Goal: Information Seeking & Learning: Learn about a topic

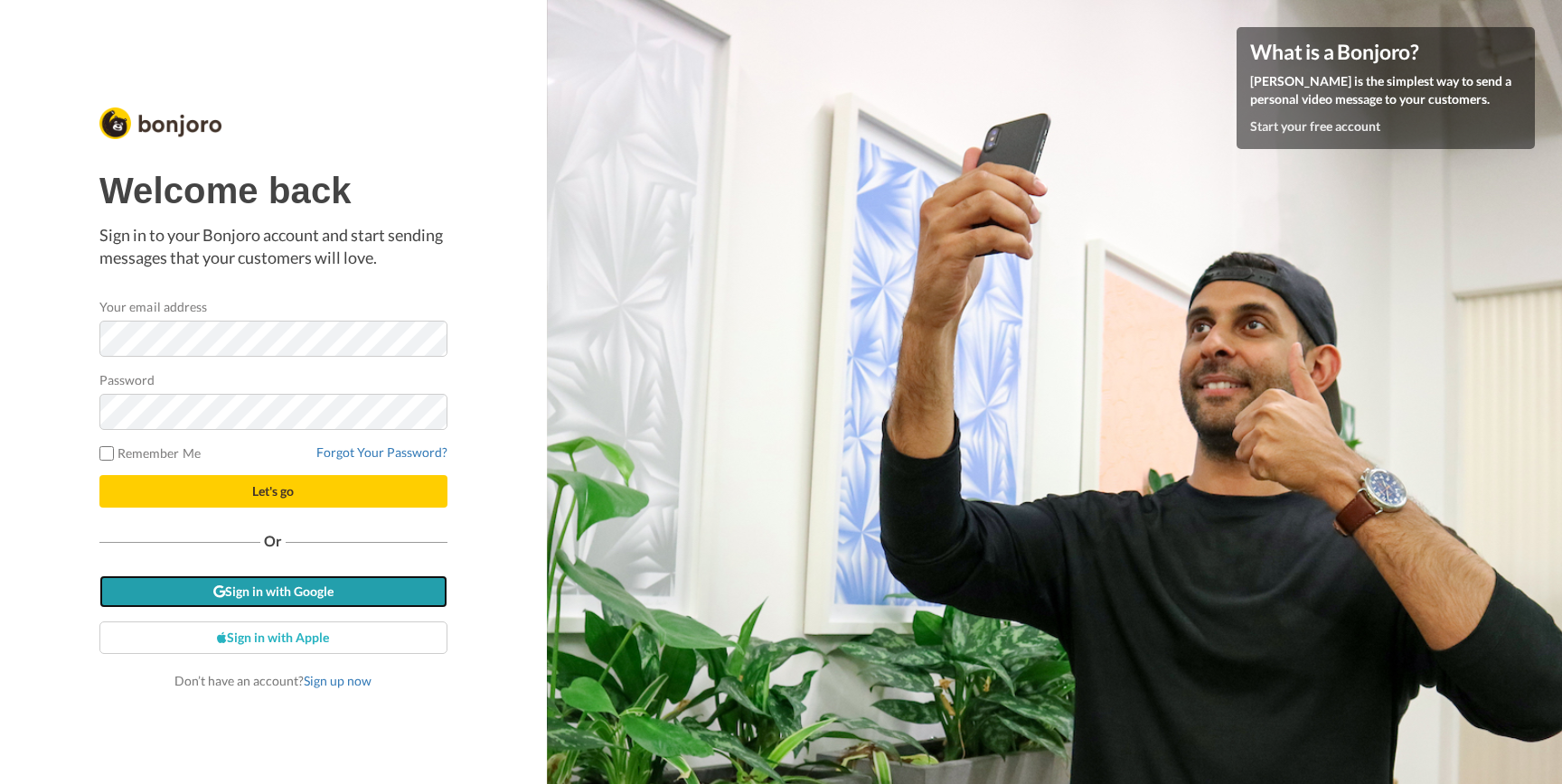
click at [172, 585] on link "Sign in with Google" at bounding box center [273, 592] width 349 height 33
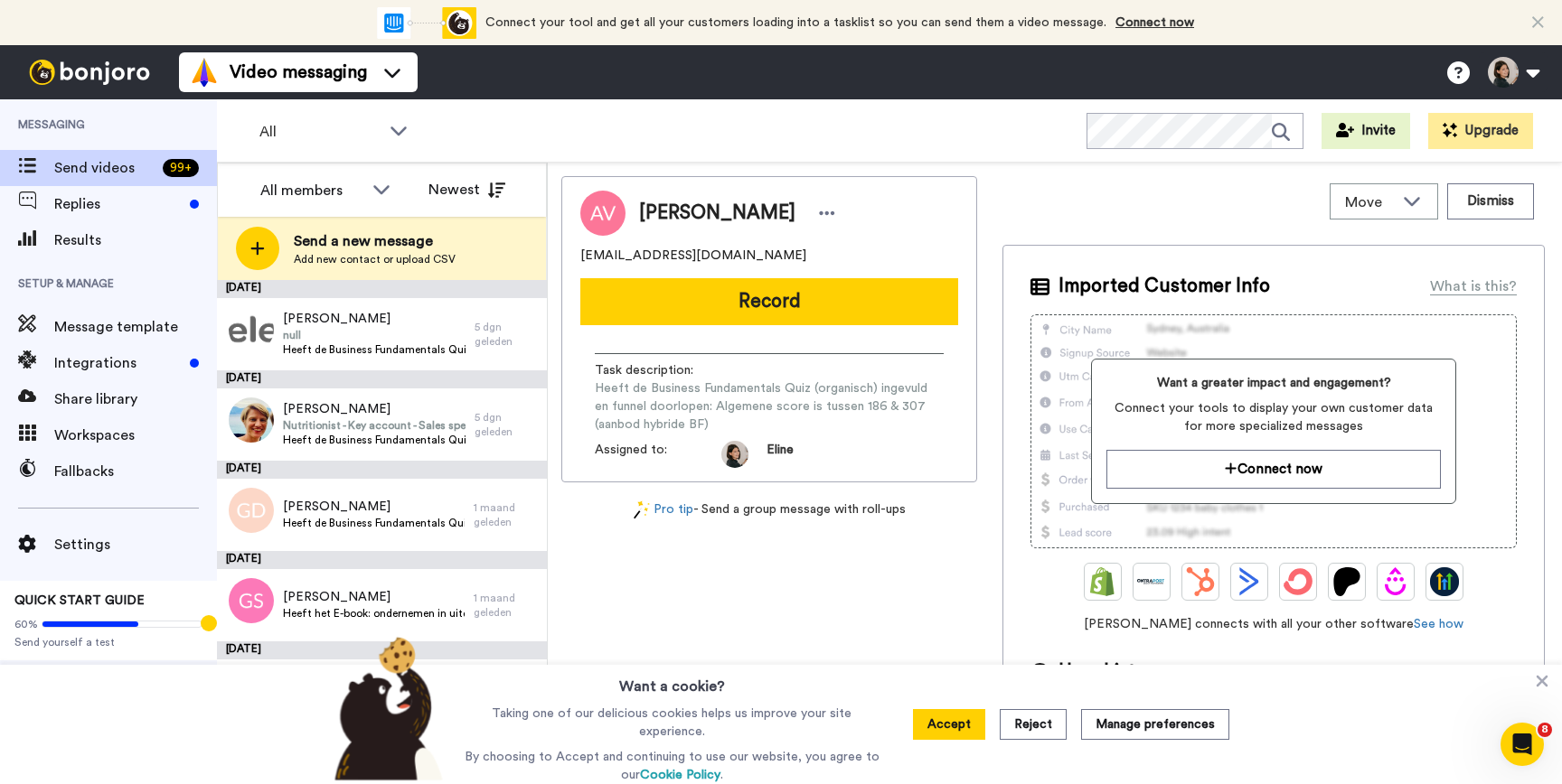
click at [254, 96] on ul "Video messaging" at bounding box center [298, 73] width 239 height 54
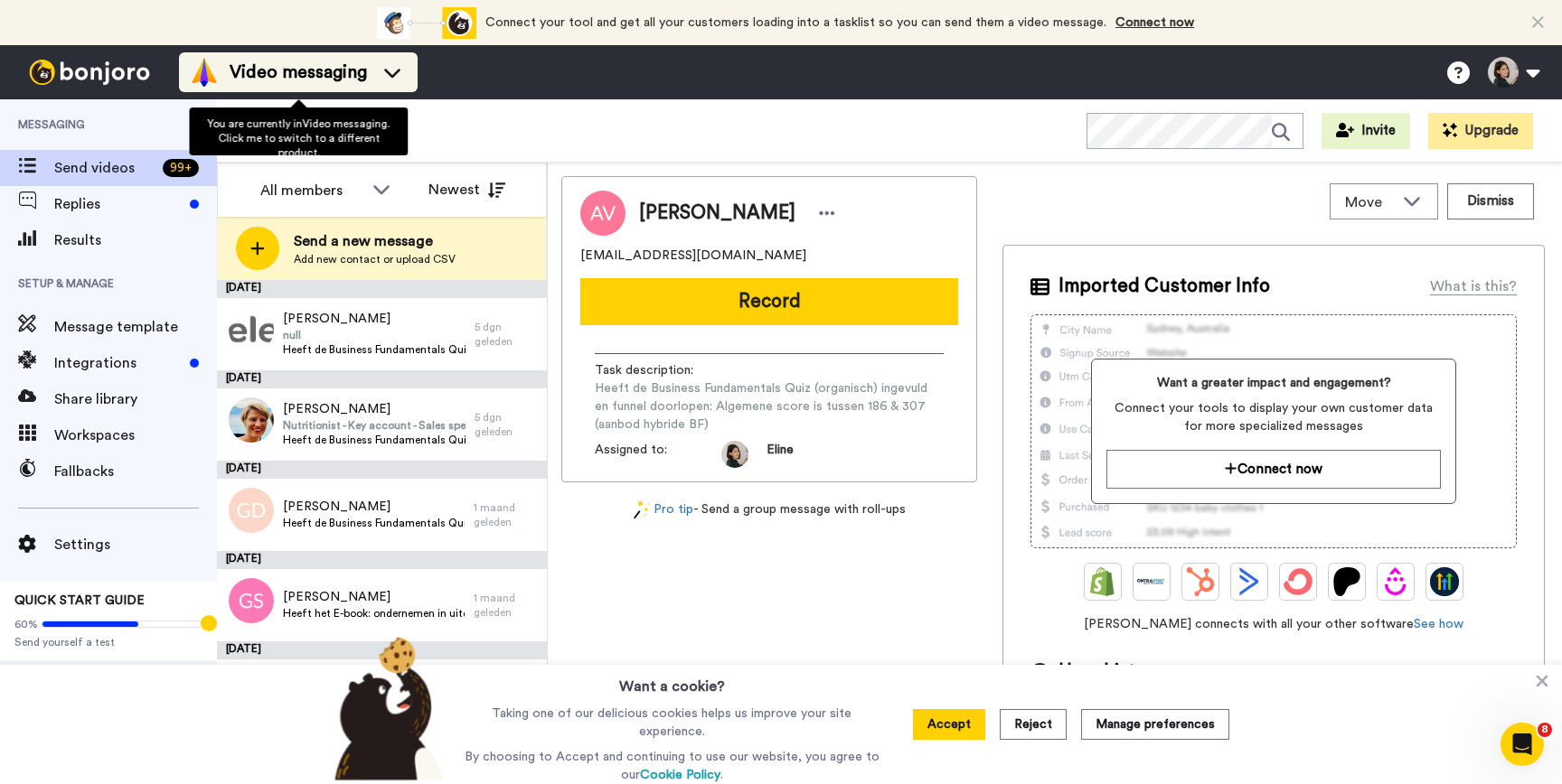
click at [248, 81] on span "Video messaging" at bounding box center [299, 72] width 138 height 25
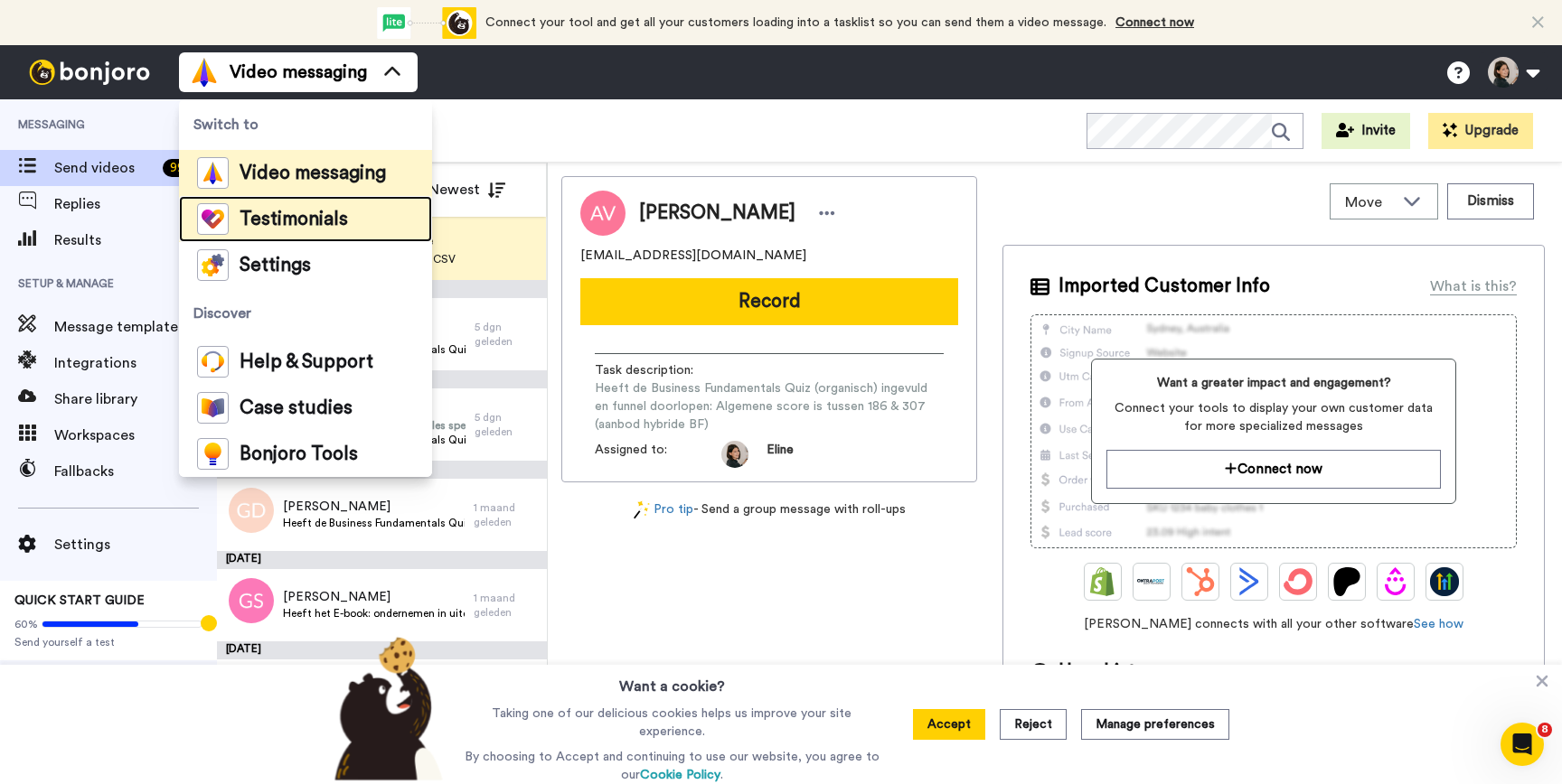
click at [230, 217] on div "Testimonials" at bounding box center [273, 219] width 151 height 32
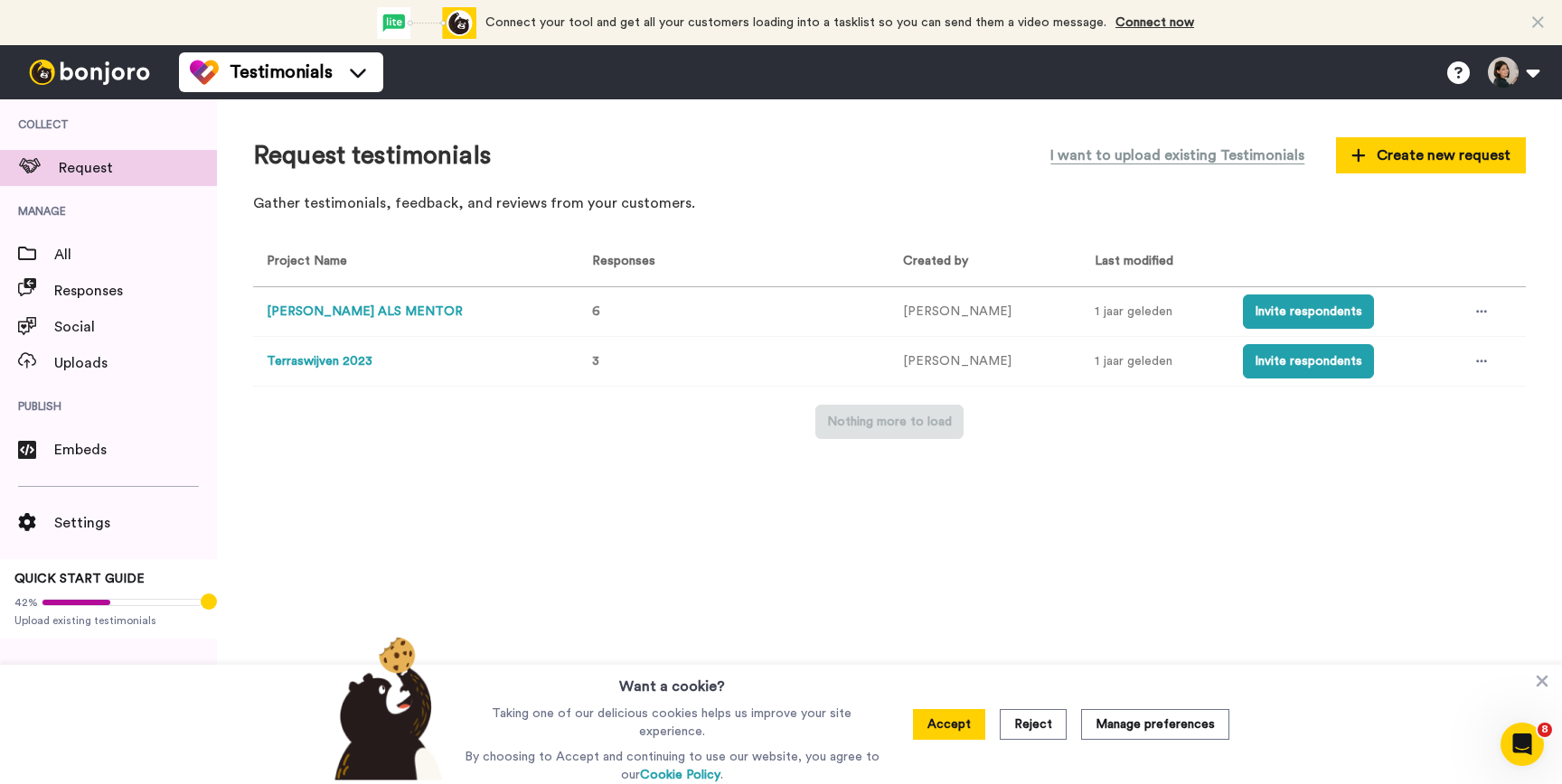
click at [349, 314] on button "ELINE ALS MENTOR" at bounding box center [365, 312] width 196 height 19
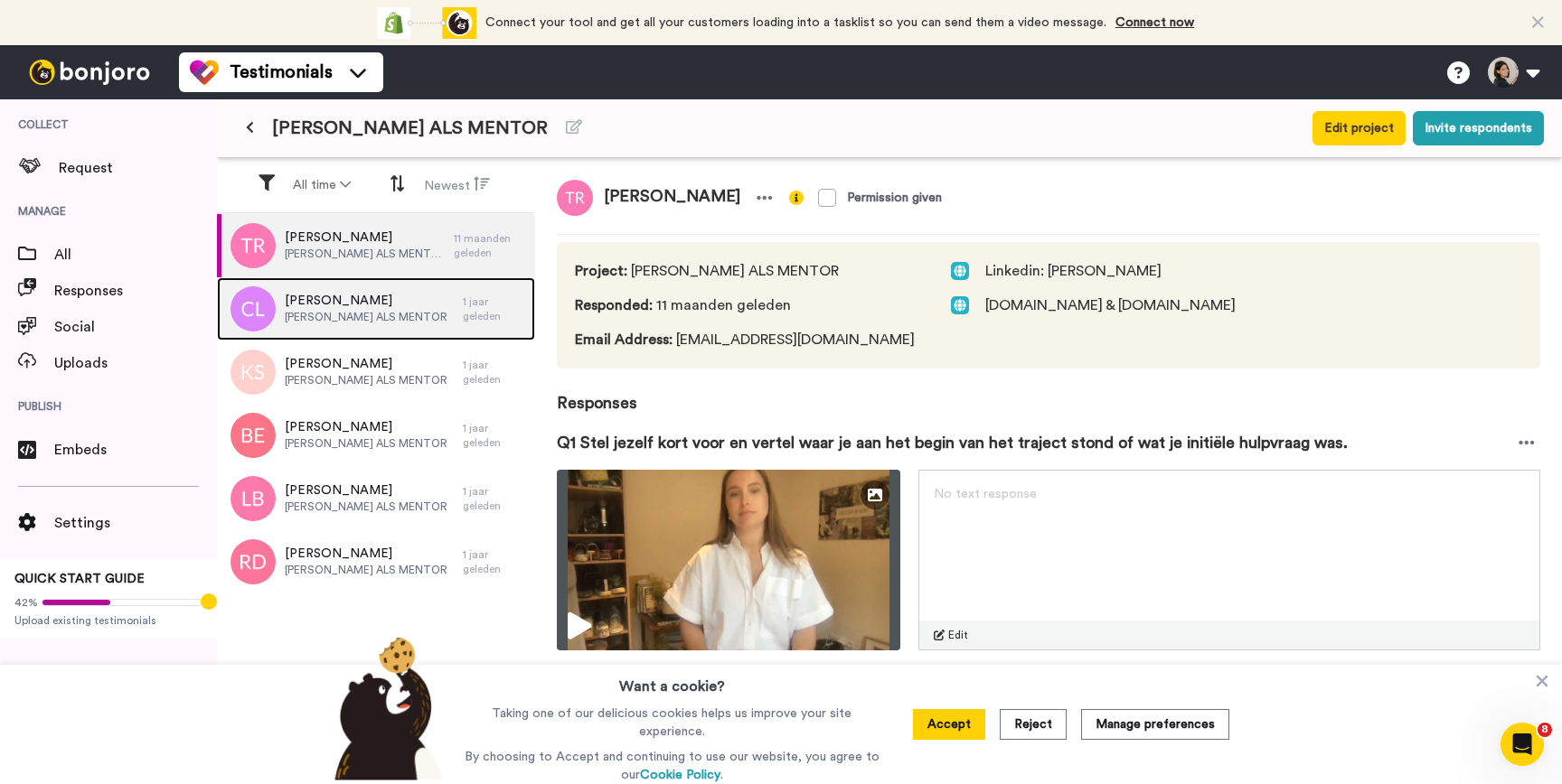
click at [357, 296] on span "Charlotte Labie" at bounding box center [366, 301] width 163 height 18
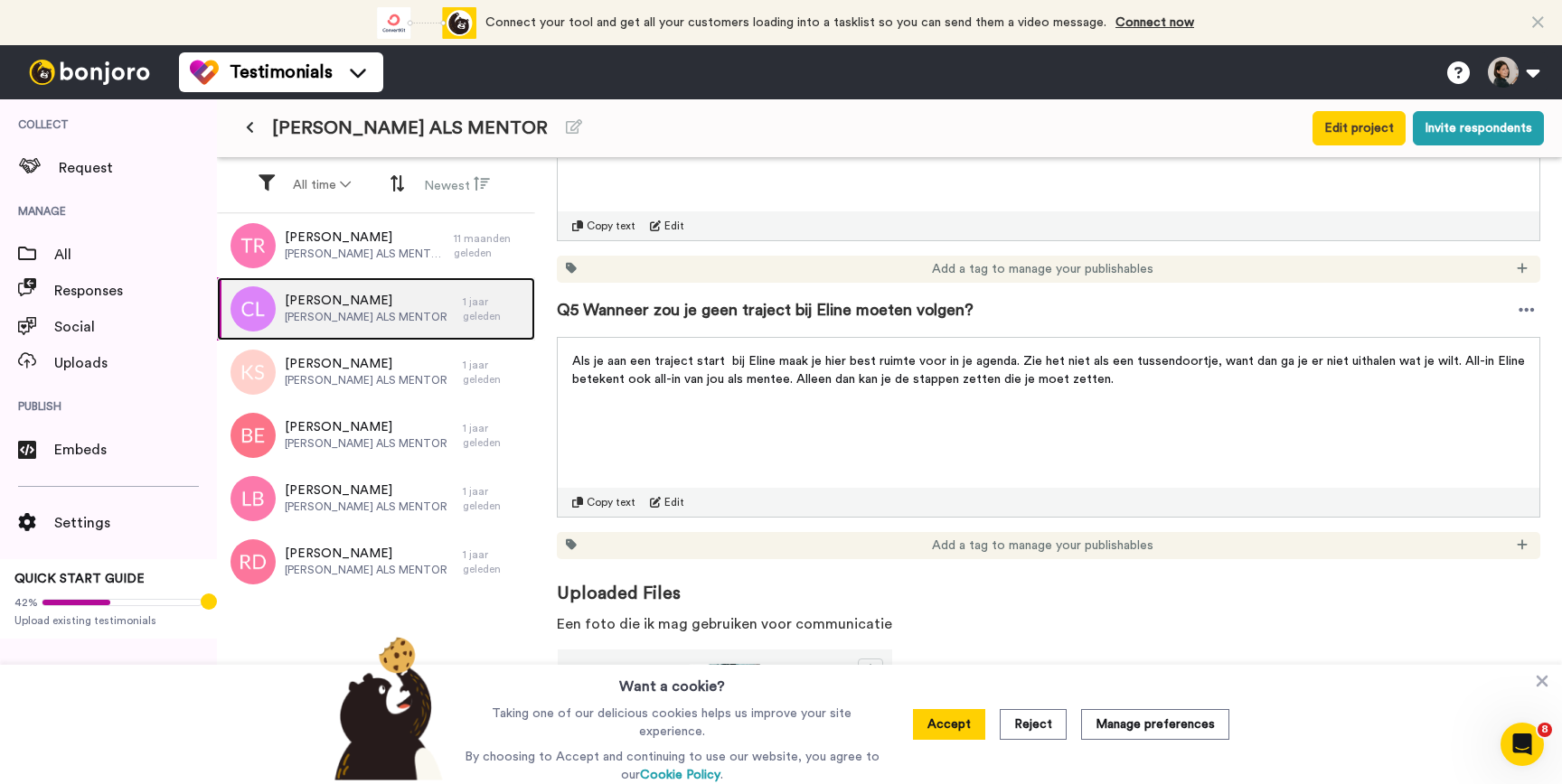
scroll to position [1309, 0]
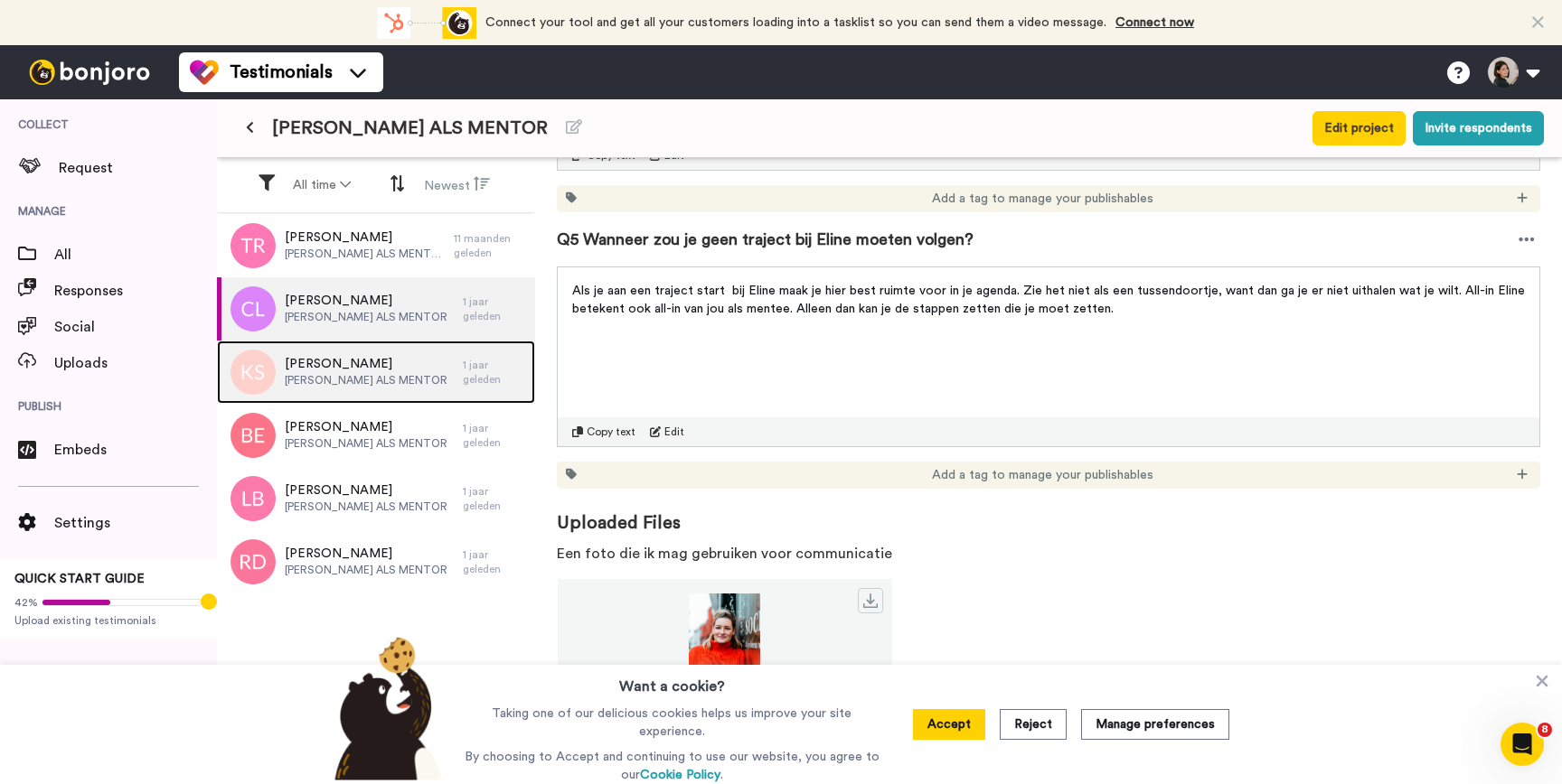
click at [380, 391] on div "Karen Stalpaert ELINE ALS MENTOR" at bounding box center [340, 372] width 246 height 63
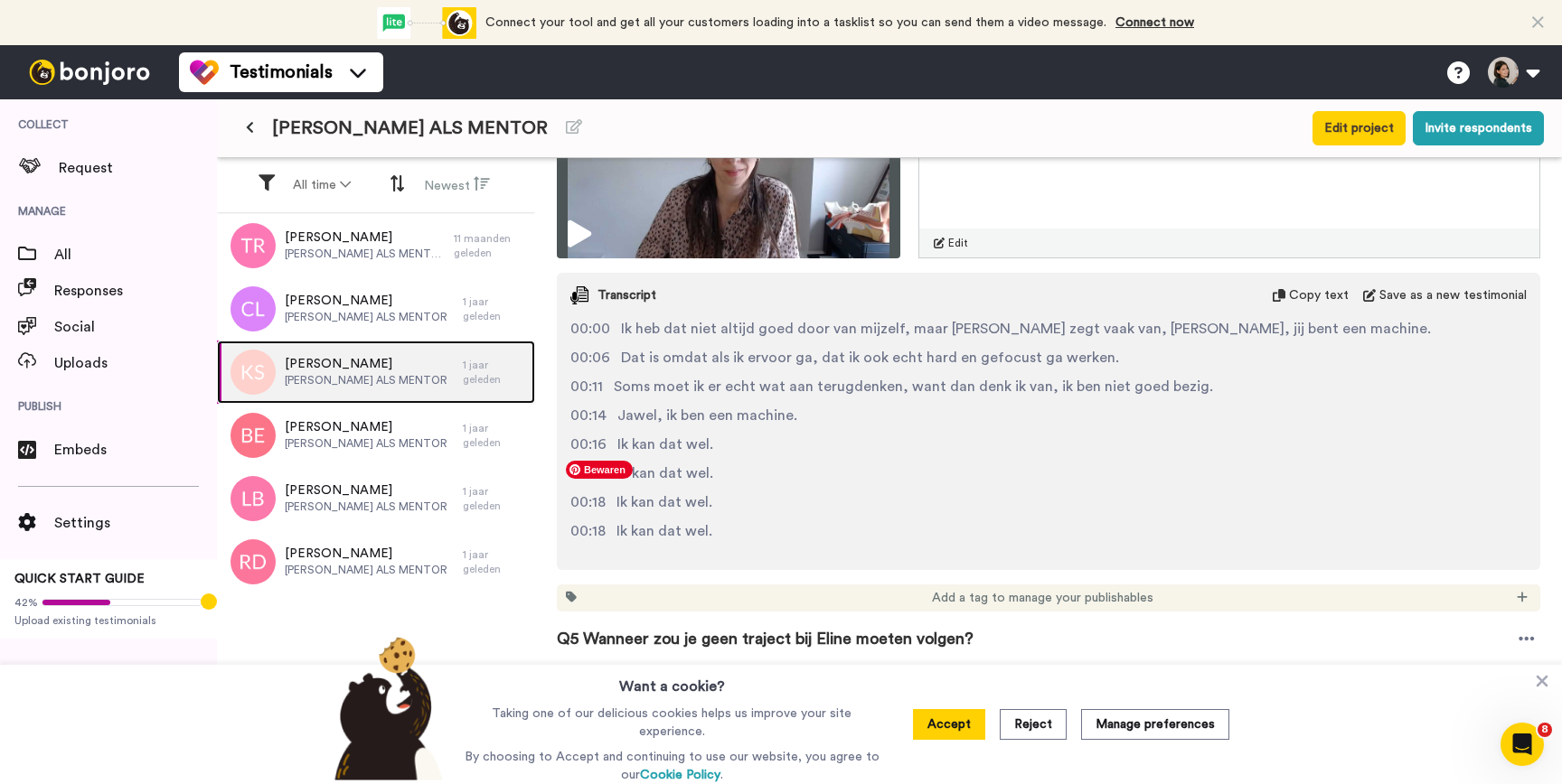
scroll to position [1897, 0]
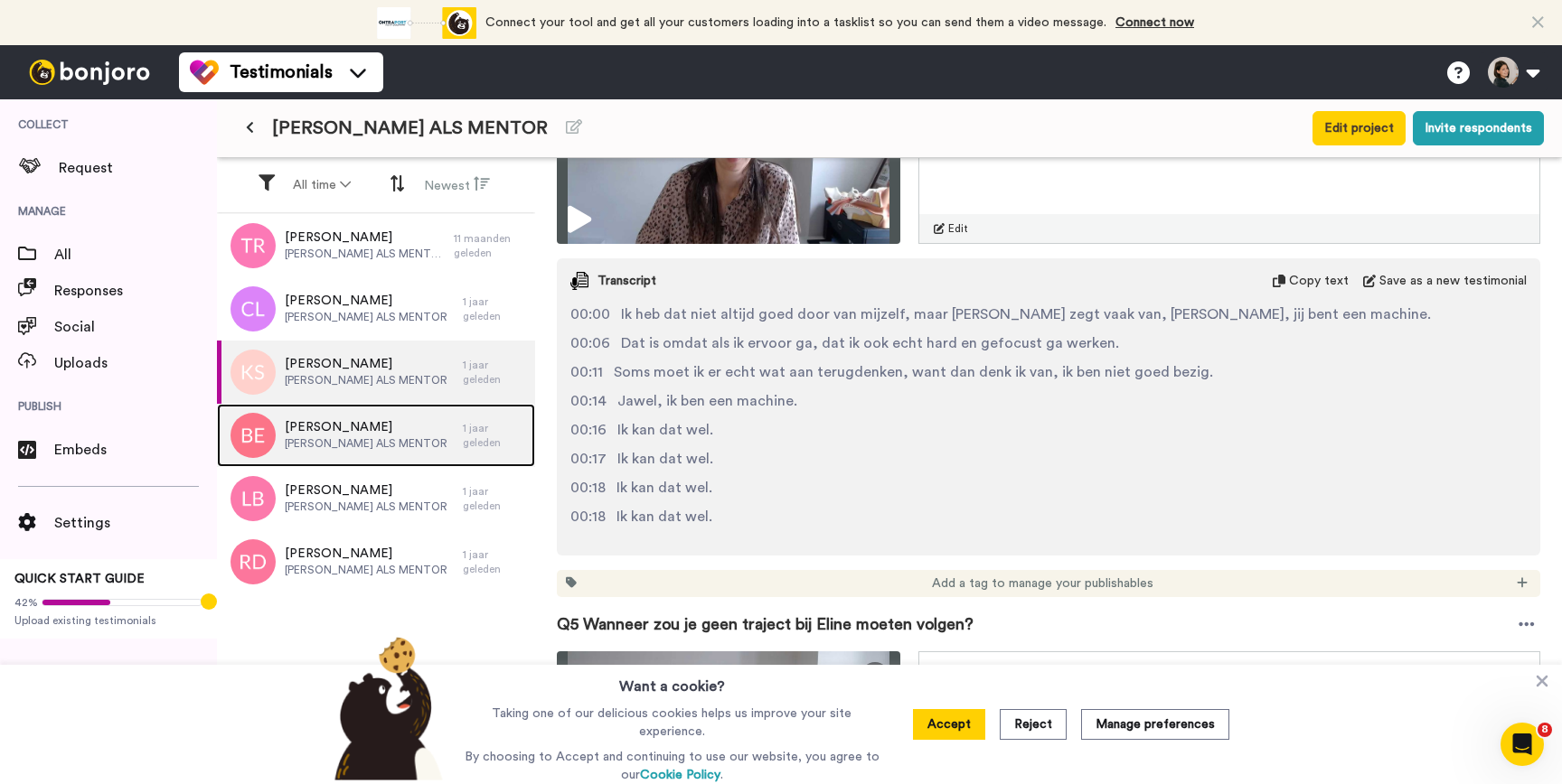
click at [311, 442] on span "ELINE ALS MENTOR" at bounding box center [366, 443] width 163 height 15
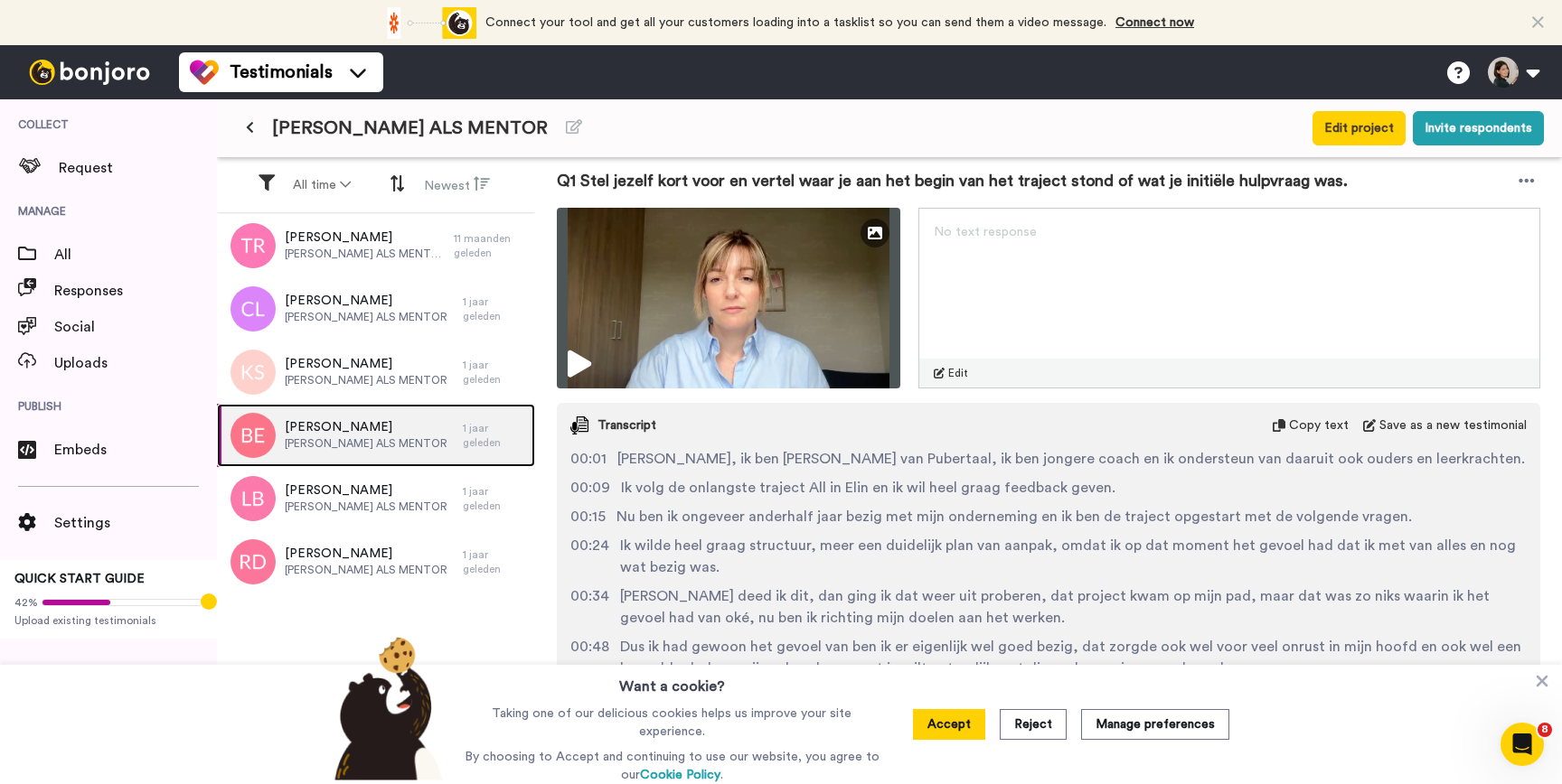
scroll to position [14, 0]
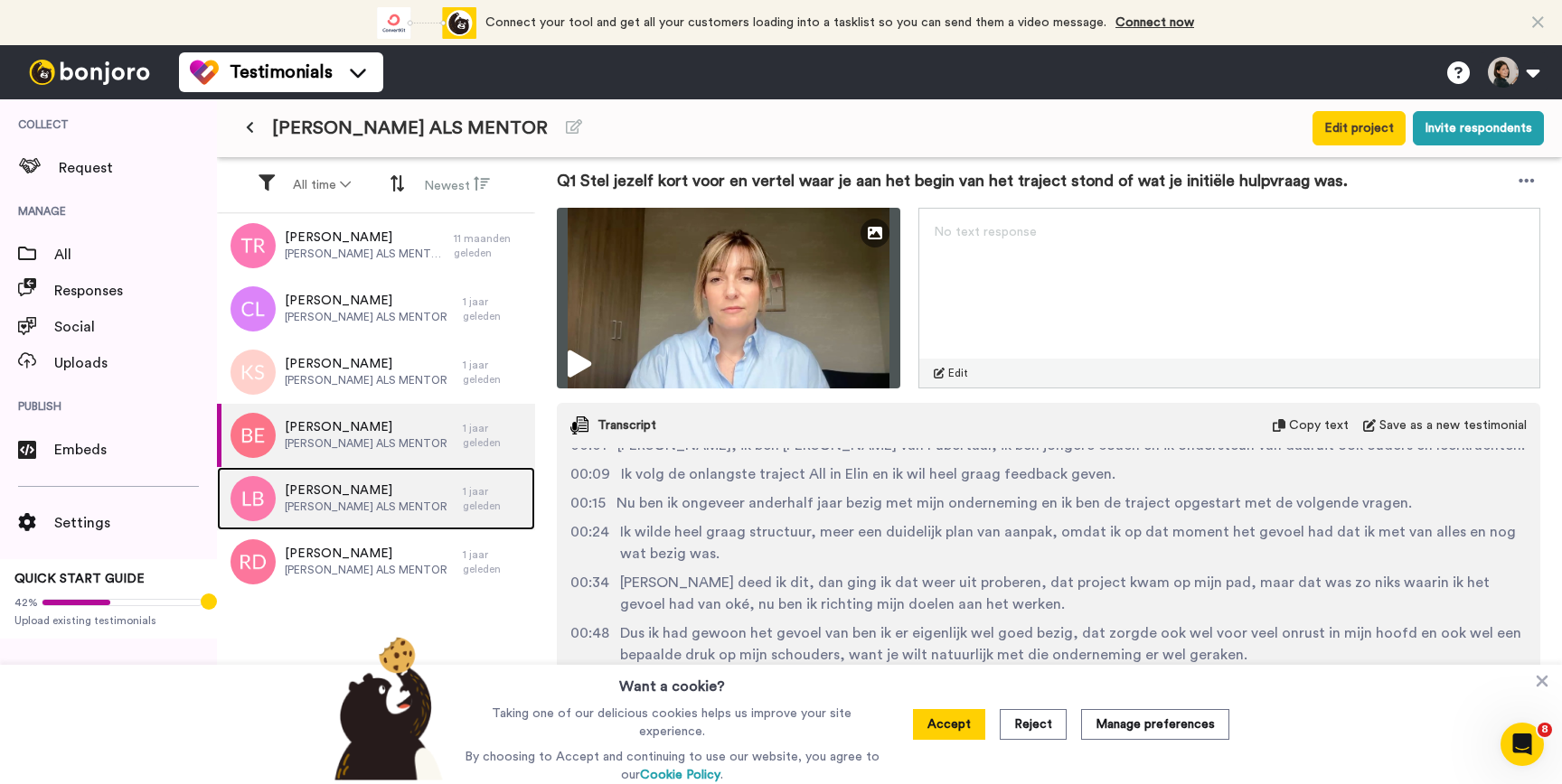
click at [447, 512] on div "Lieselot Bousson ELINE ALS MENTOR" at bounding box center [340, 498] width 246 height 63
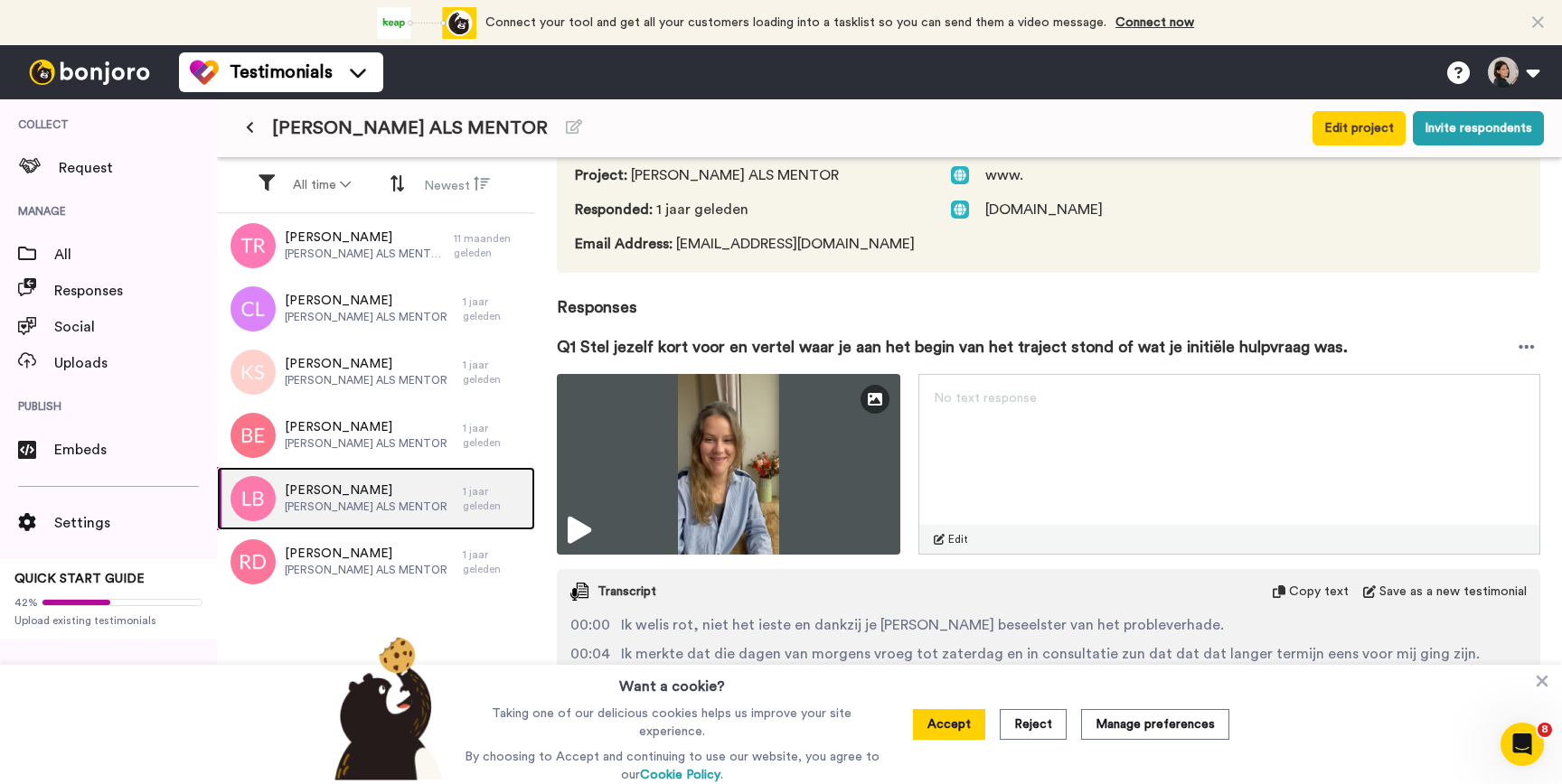
scroll to position [184, 0]
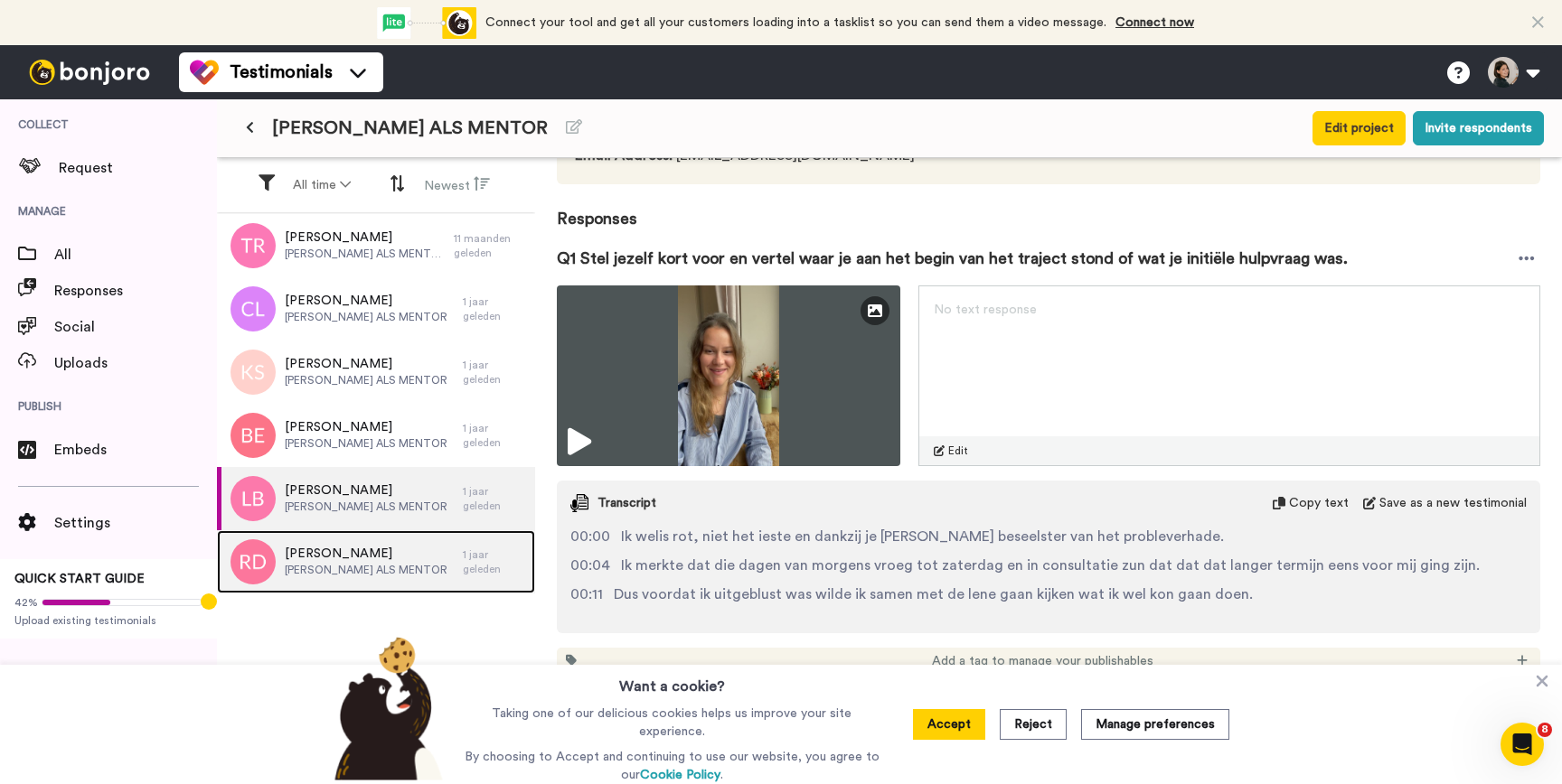
click at [374, 554] on span "Roselien De Pau" at bounding box center [366, 554] width 163 height 18
